Goal: Information Seeking & Learning: Learn about a topic

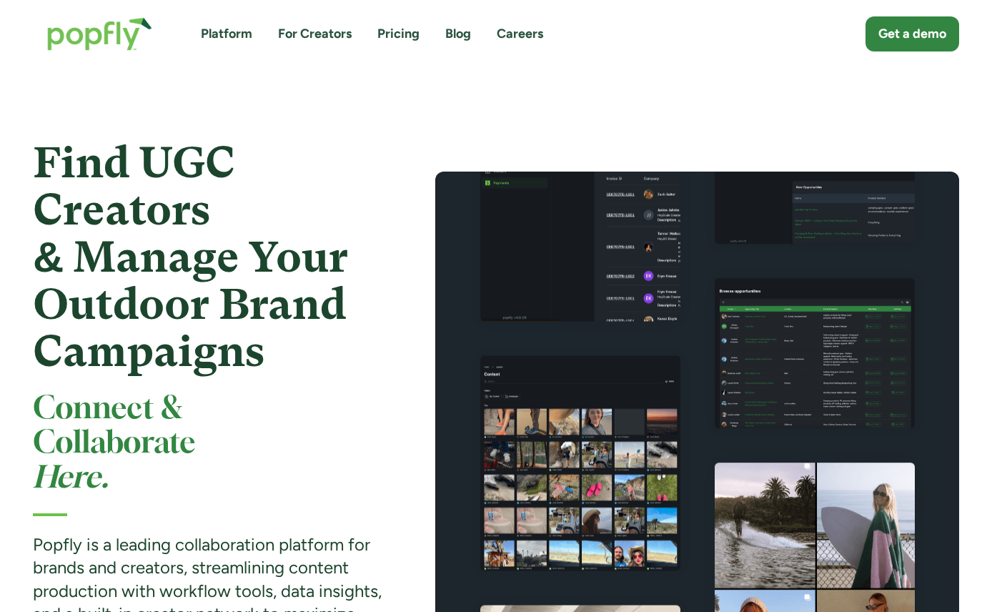
click at [455, 27] on link "Blog" at bounding box center [458, 34] width 26 height 18
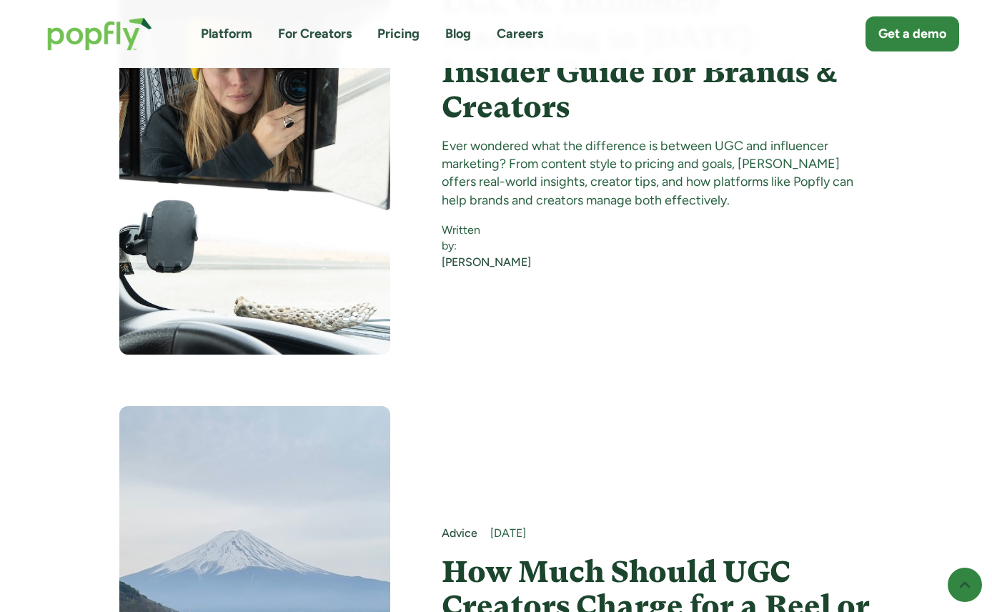
scroll to position [8941, 0]
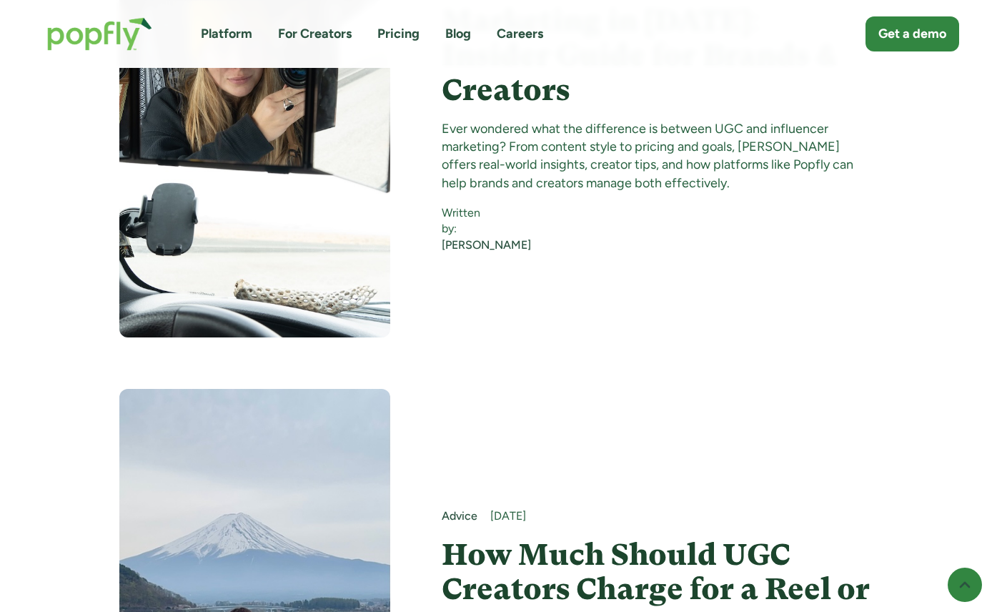
click at [524, 537] on h4 "How Much Should UGC Creators Charge for a Reel or Image Set?" at bounding box center [658, 589] width 432 height 104
